Goal: Use online tool/utility: Utilize a website feature to perform a specific function

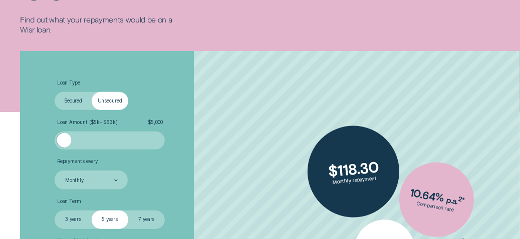
scroll to position [187, 0]
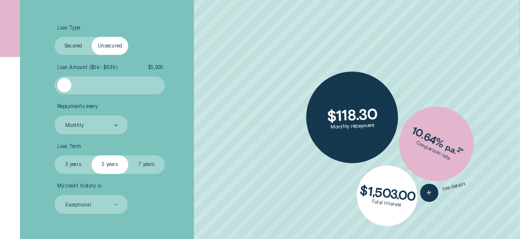
click at [62, 88] on div at bounding box center [64, 85] width 15 height 15
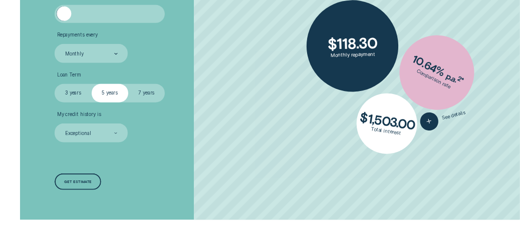
scroll to position [262, 0]
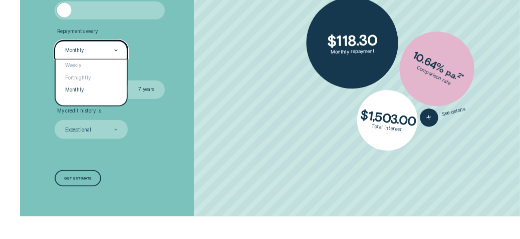
click at [116, 50] on icon at bounding box center [116, 51] width 4 height 2
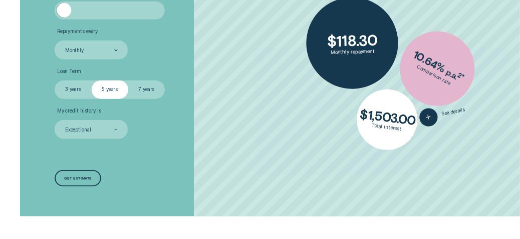
click at [184, 65] on ul "Loan Type Select Loan Type Secured Unsecured Loan Amount ( $5k - $63k ) $ 5,000…" at bounding box center [138, 44] width 167 height 189
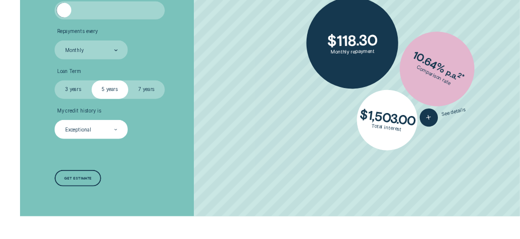
click at [116, 130] on icon at bounding box center [116, 130] width 3 height 1
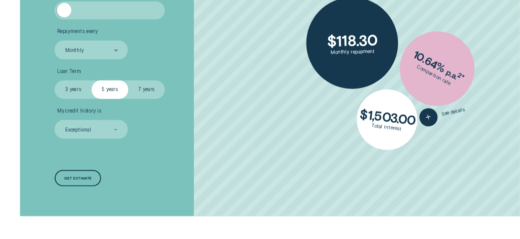
click at [179, 142] on div "Loan Type Select Loan Type Secured Unsecured Loan Amount ( $5k - $63k ) $ 5,000…" at bounding box center [138, 69] width 173 height 296
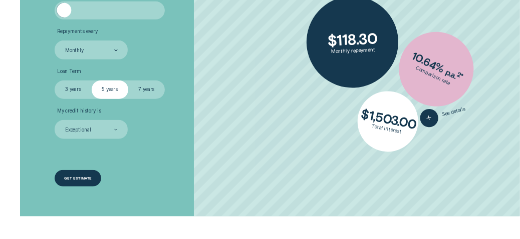
click at [77, 177] on div "Get estimate" at bounding box center [78, 178] width 28 height 3
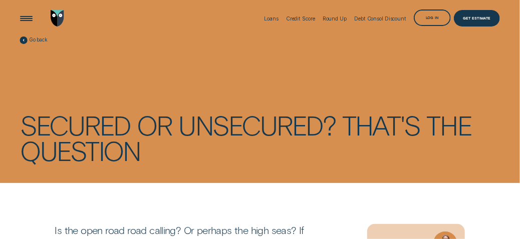
click at [23, 41] on icon at bounding box center [24, 40] width 2 height 3
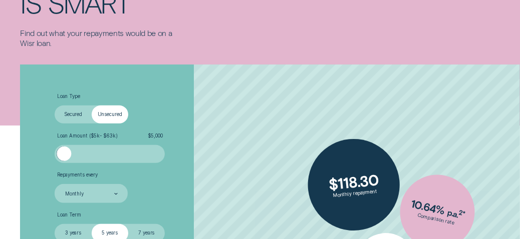
scroll to position [200, 0]
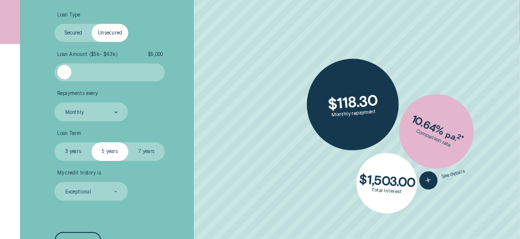
click at [74, 35] on label "Secured" at bounding box center [73, 33] width 37 height 19
click at [55, 24] on input "Secured" at bounding box center [55, 24] width 0 height 0
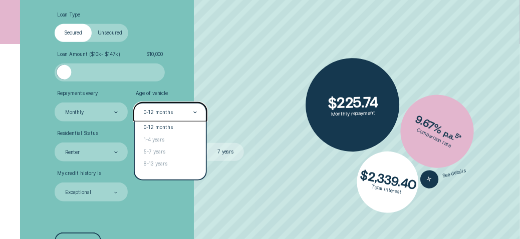
click at [195, 112] on icon at bounding box center [195, 112] width 3 height 1
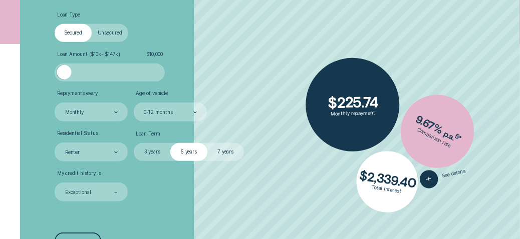
click at [222, 118] on div "Loan Type Select Loan Type Secured Unsecured Loan Amount ( $10k - $147k ) $ 10,…" at bounding box center [138, 131] width 173 height 297
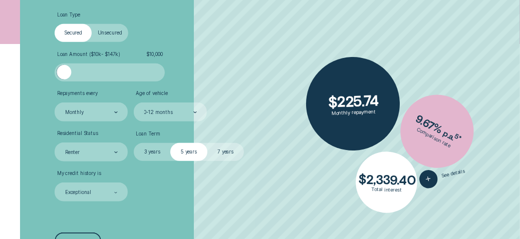
click at [185, 154] on label "5 years" at bounding box center [188, 152] width 37 height 19
click at [170, 143] on input "5 years" at bounding box center [170, 143] width 0 height 0
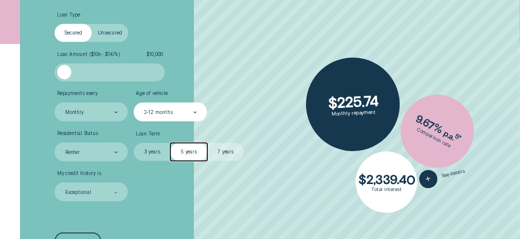
click at [195, 112] on icon at bounding box center [195, 113] width 4 height 2
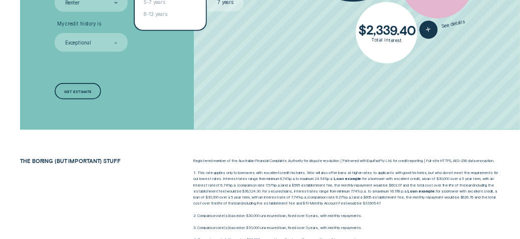
scroll to position [351, 0]
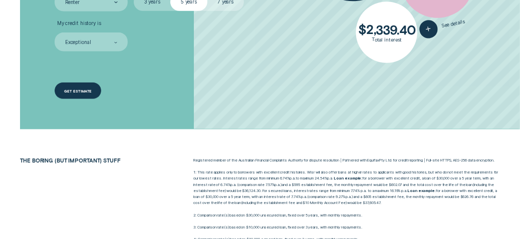
click at [79, 90] on div "Get estimate" at bounding box center [78, 91] width 28 height 3
